Goal: Use online tool/utility

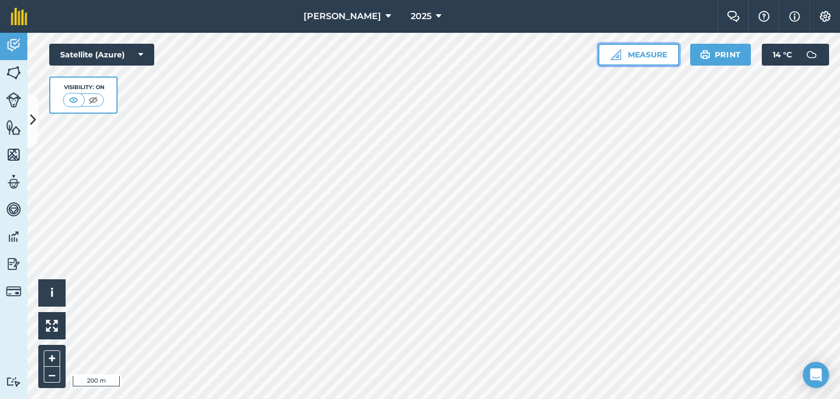
drag, startPoint x: 661, startPoint y: 53, endPoint x: 661, endPoint y: 62, distance: 9.3
click at [661, 62] on button "Measure" at bounding box center [638, 55] width 81 height 22
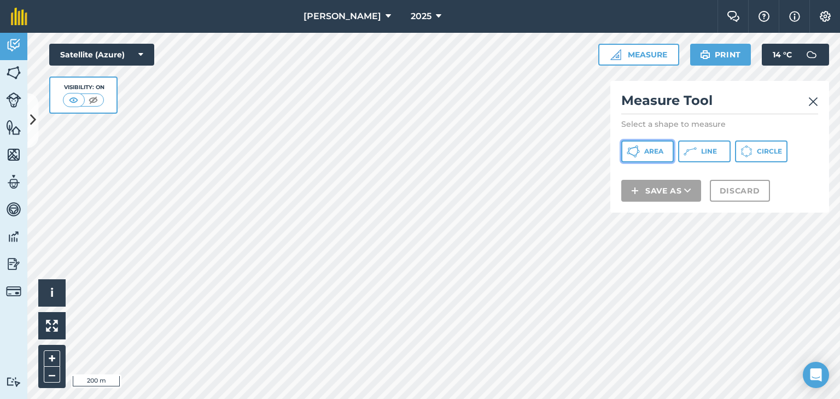
click at [658, 147] on span "Area" at bounding box center [653, 151] width 19 height 9
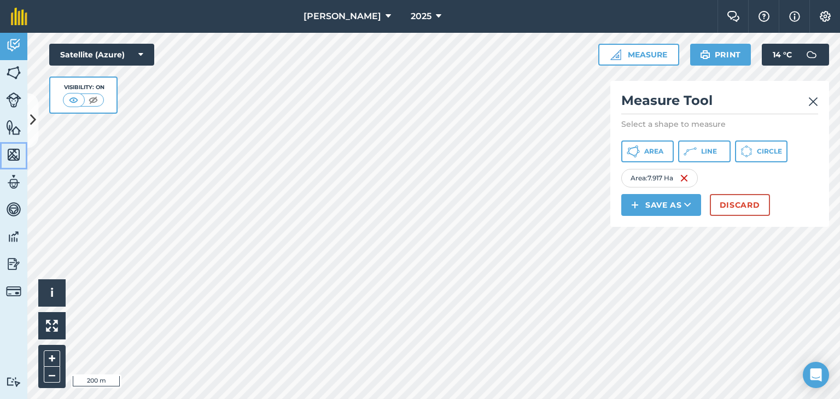
click at [13, 152] on img at bounding box center [13, 155] width 15 height 16
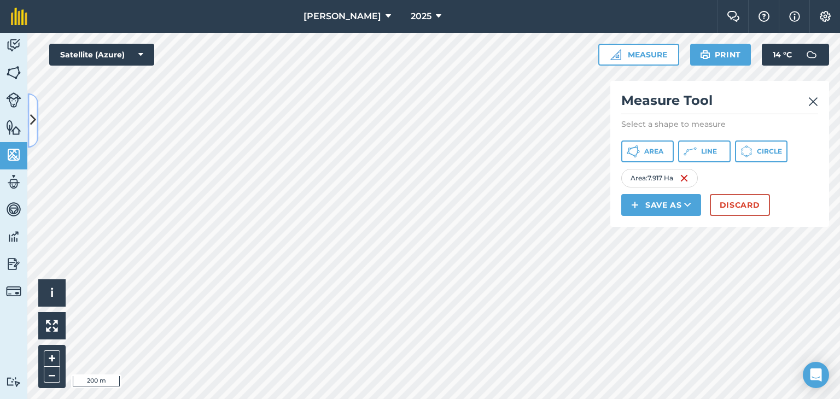
click at [29, 116] on button at bounding box center [32, 120] width 11 height 55
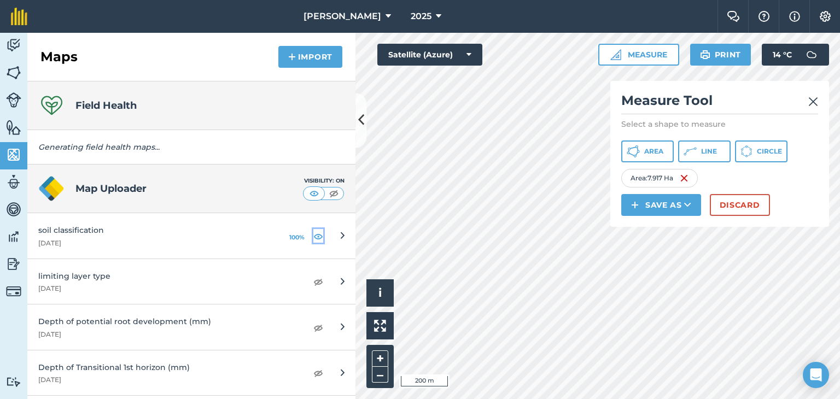
click at [313, 234] on img at bounding box center [318, 236] width 10 height 13
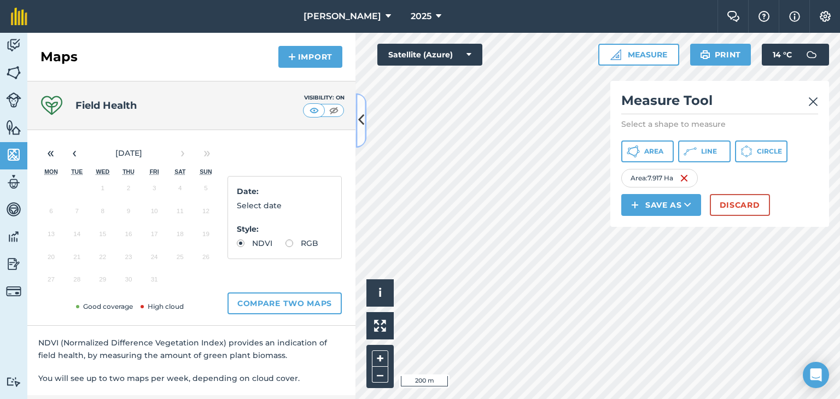
click at [356, 112] on button at bounding box center [360, 120] width 11 height 55
